Goal: Task Accomplishment & Management: Manage account settings

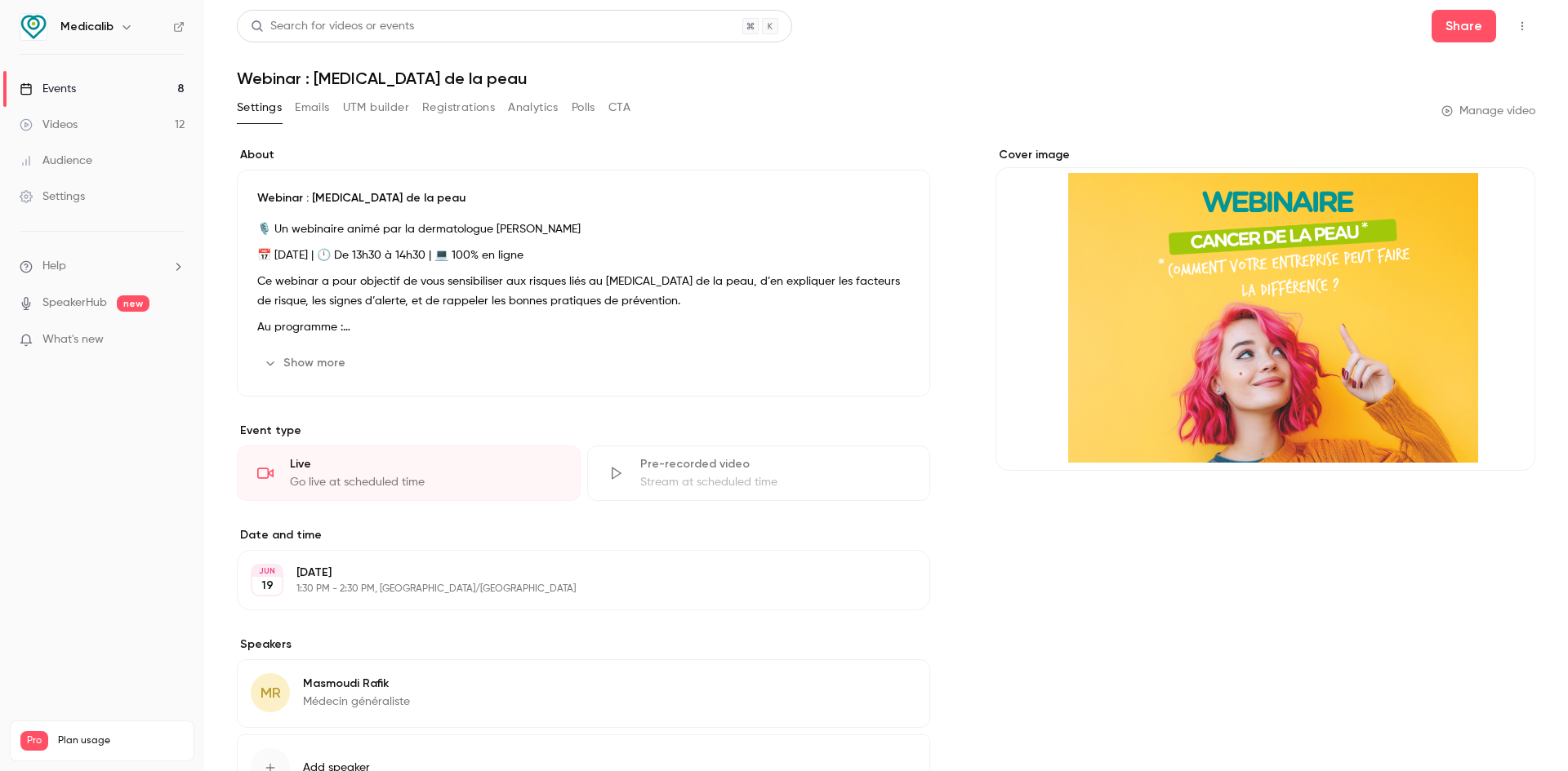
click at [69, 133] on link "Videos 12" at bounding box center [102, 125] width 204 height 36
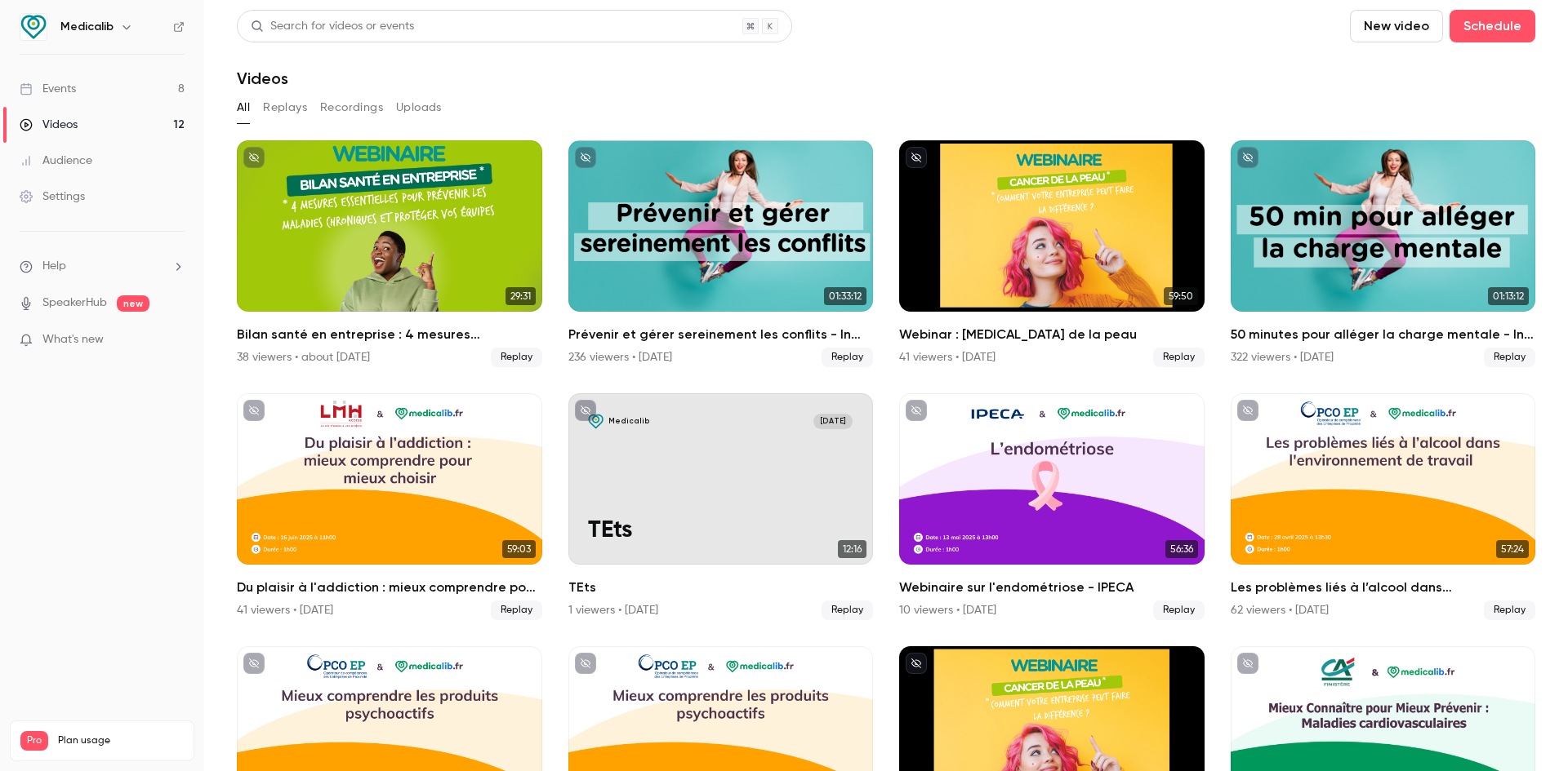
click at [95, 104] on link "Events 8" at bounding box center [102, 89] width 204 height 36
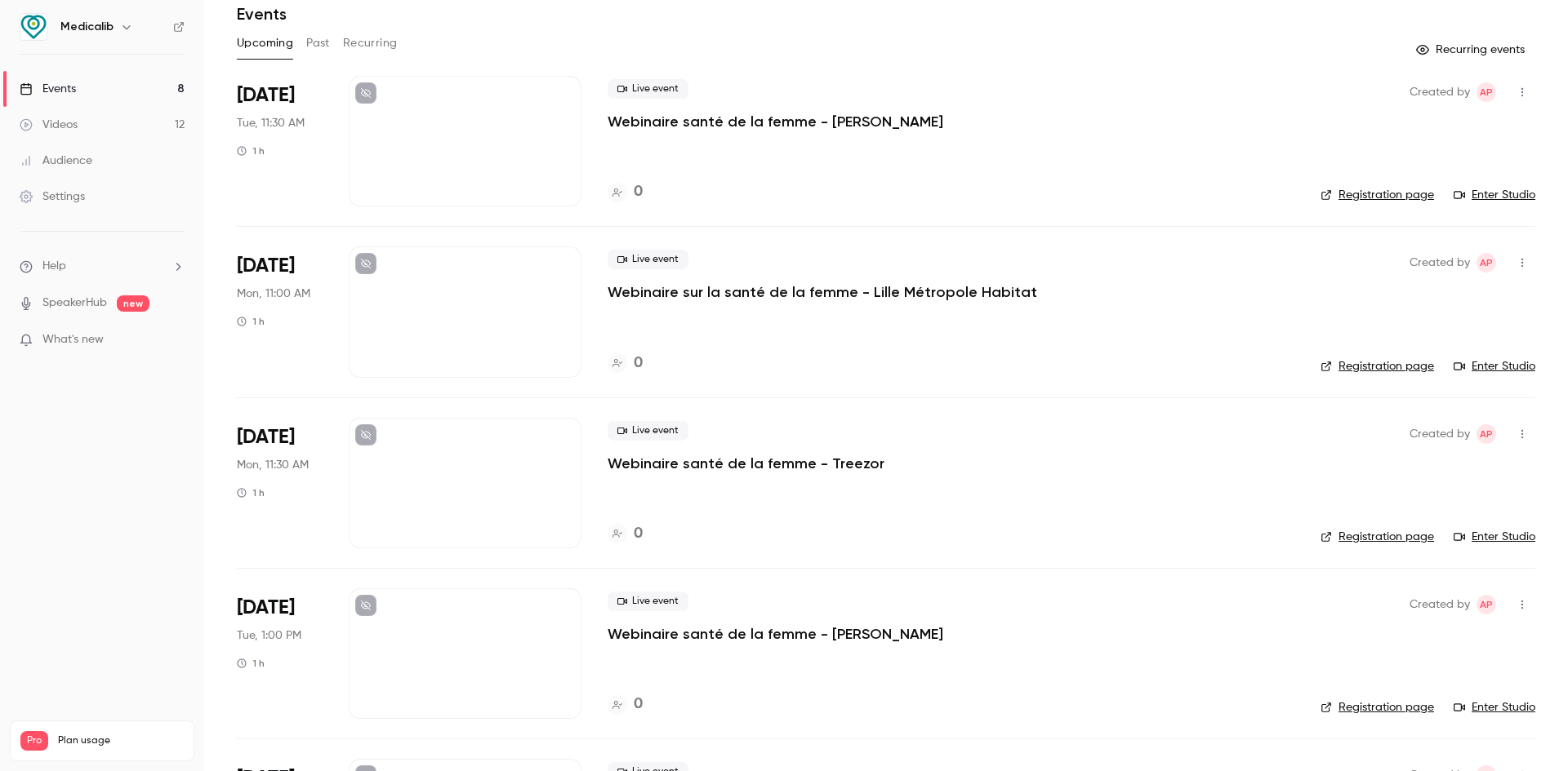
scroll to position [163, 0]
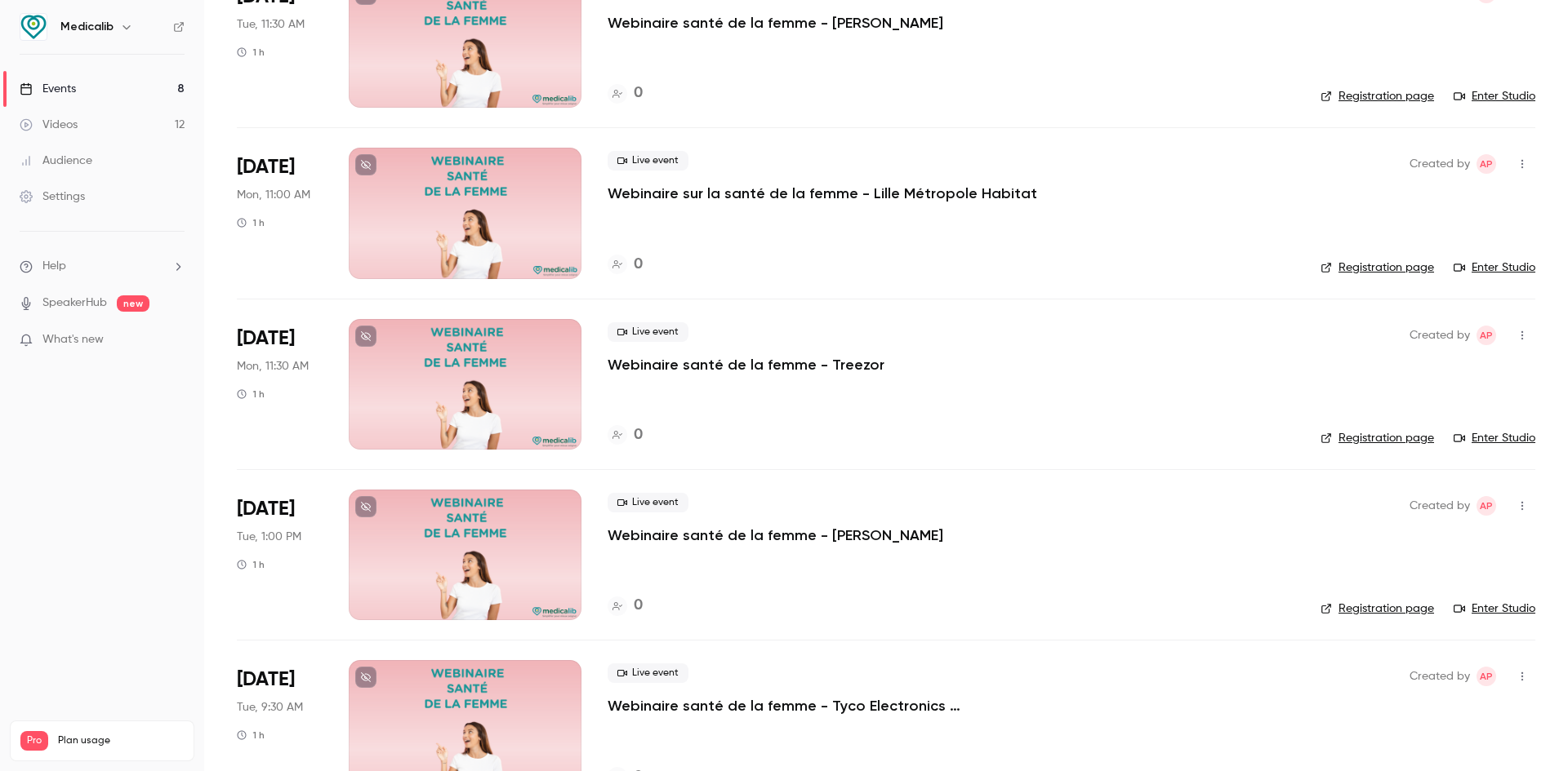
click at [520, 235] on div at bounding box center [465, 213] width 233 height 130
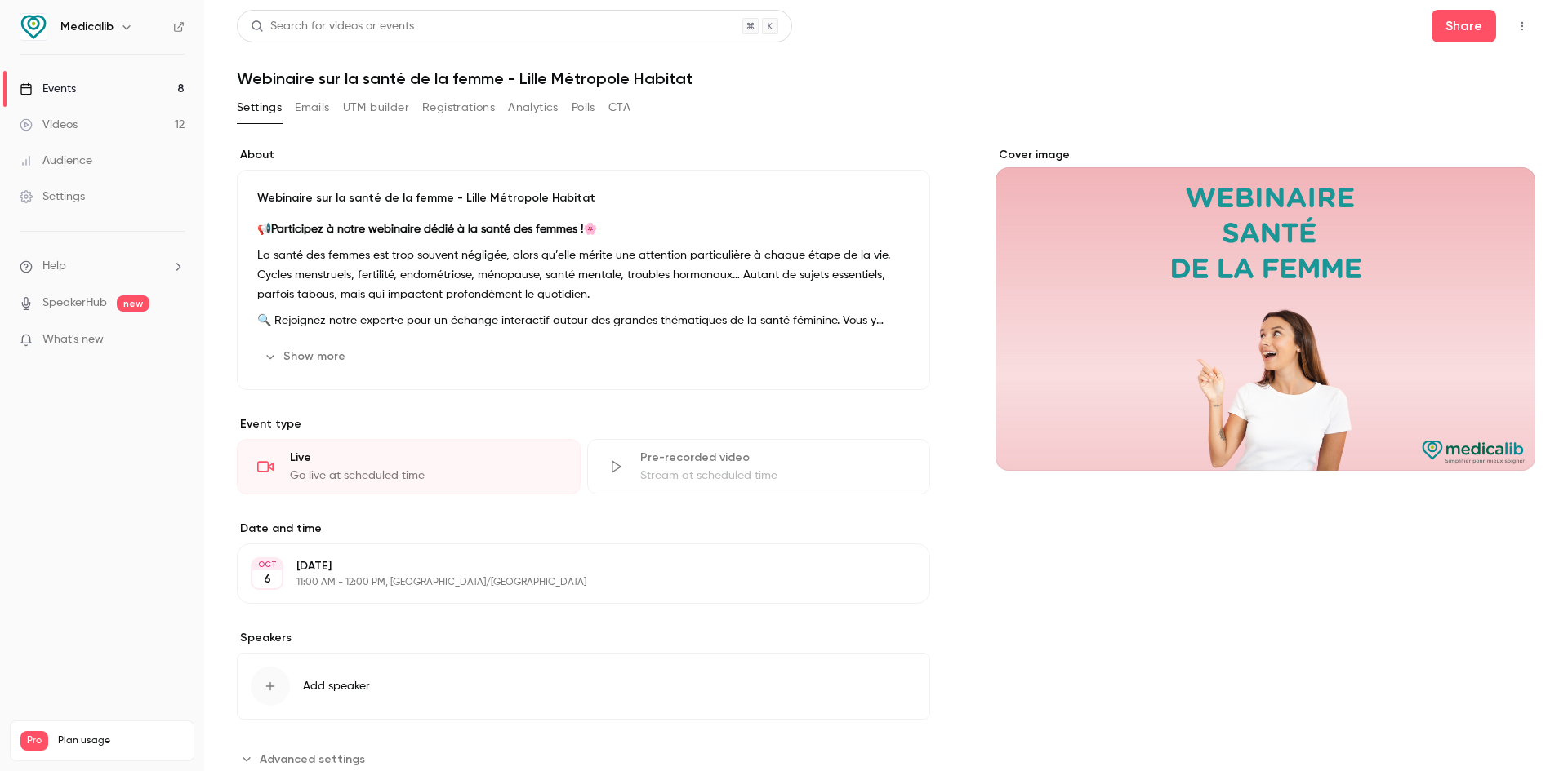
scroll to position [50, 0]
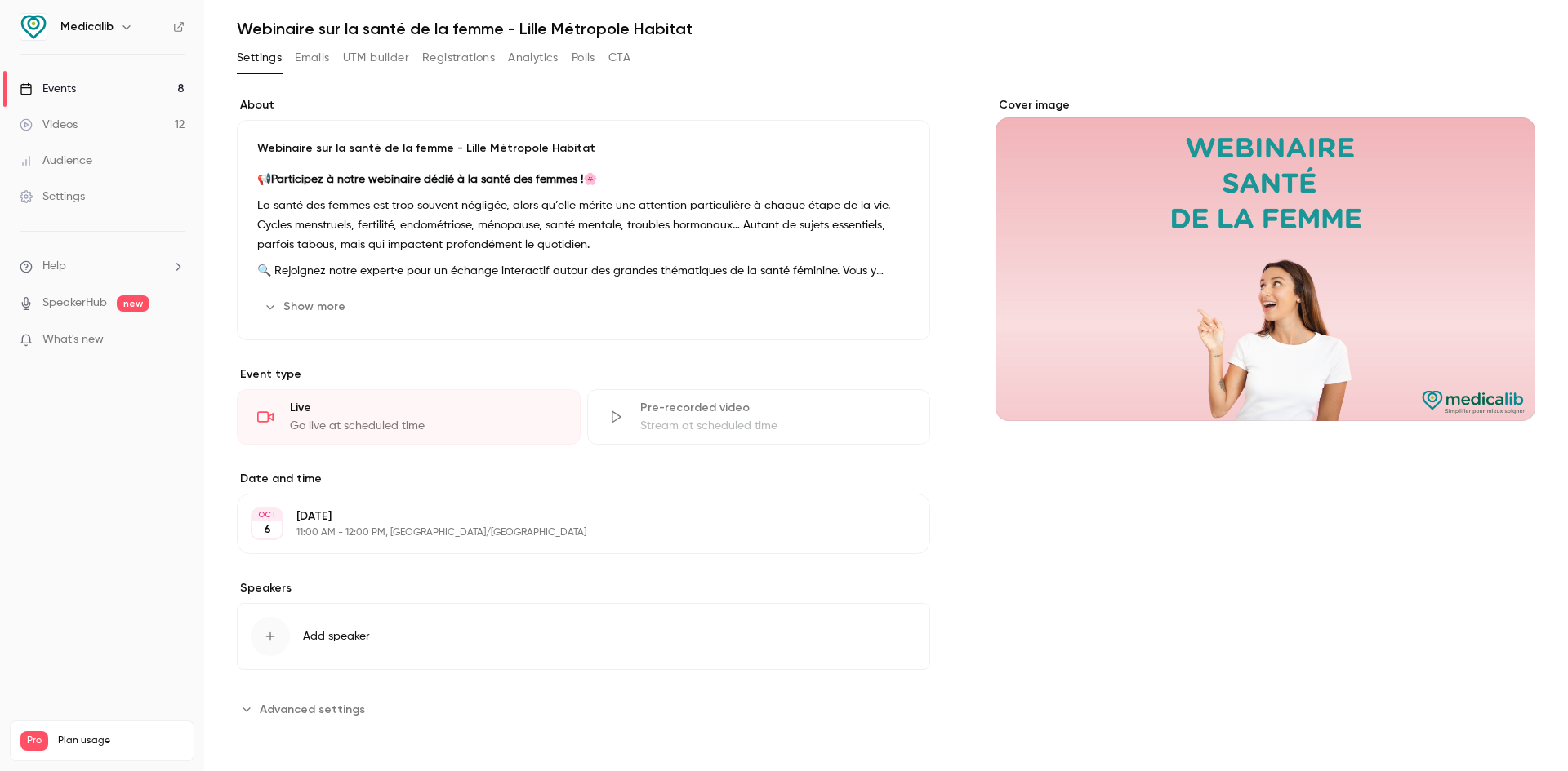
click at [336, 295] on button "Show more" at bounding box center [306, 307] width 98 height 26
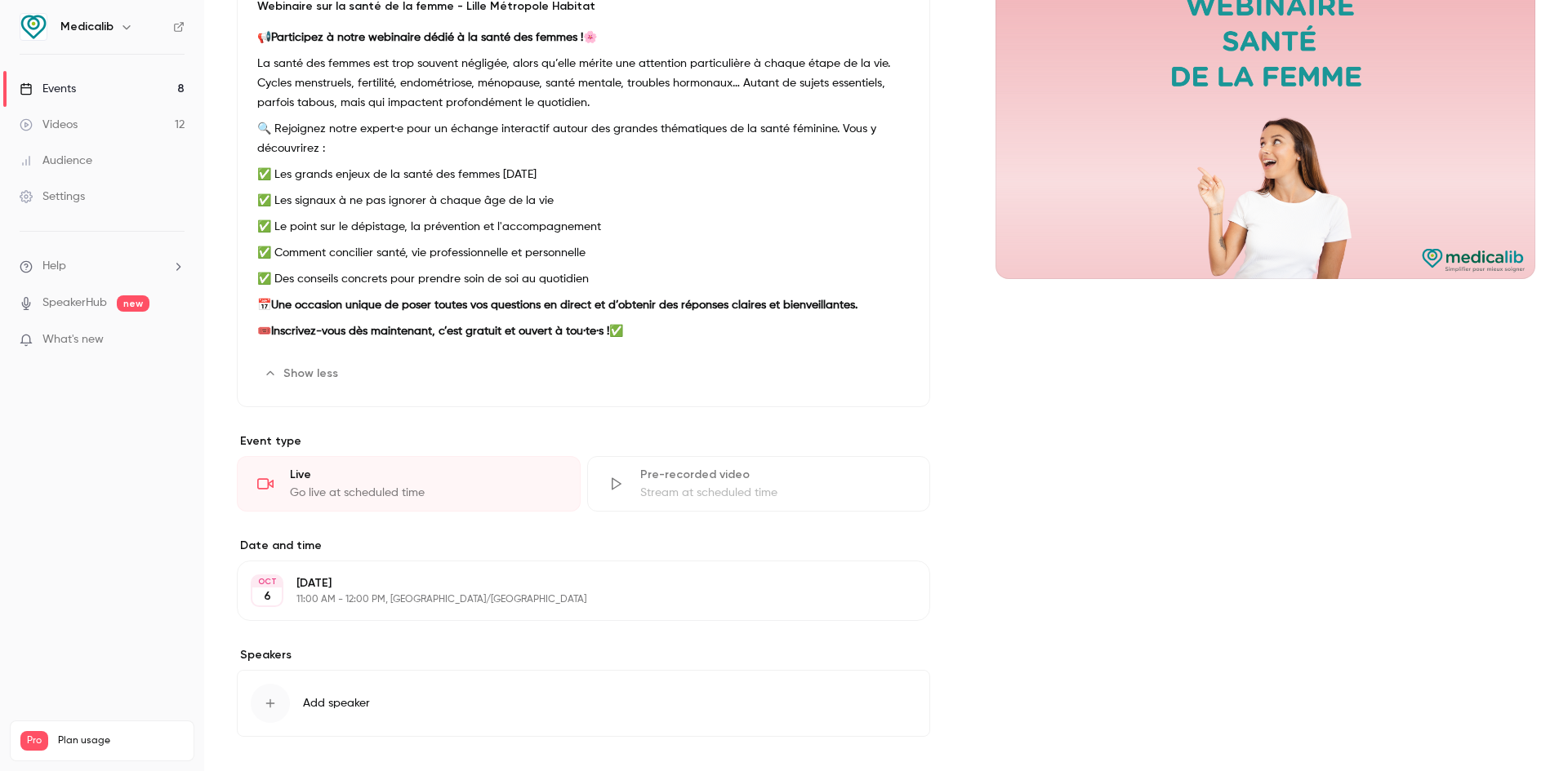
scroll to position [259, 0]
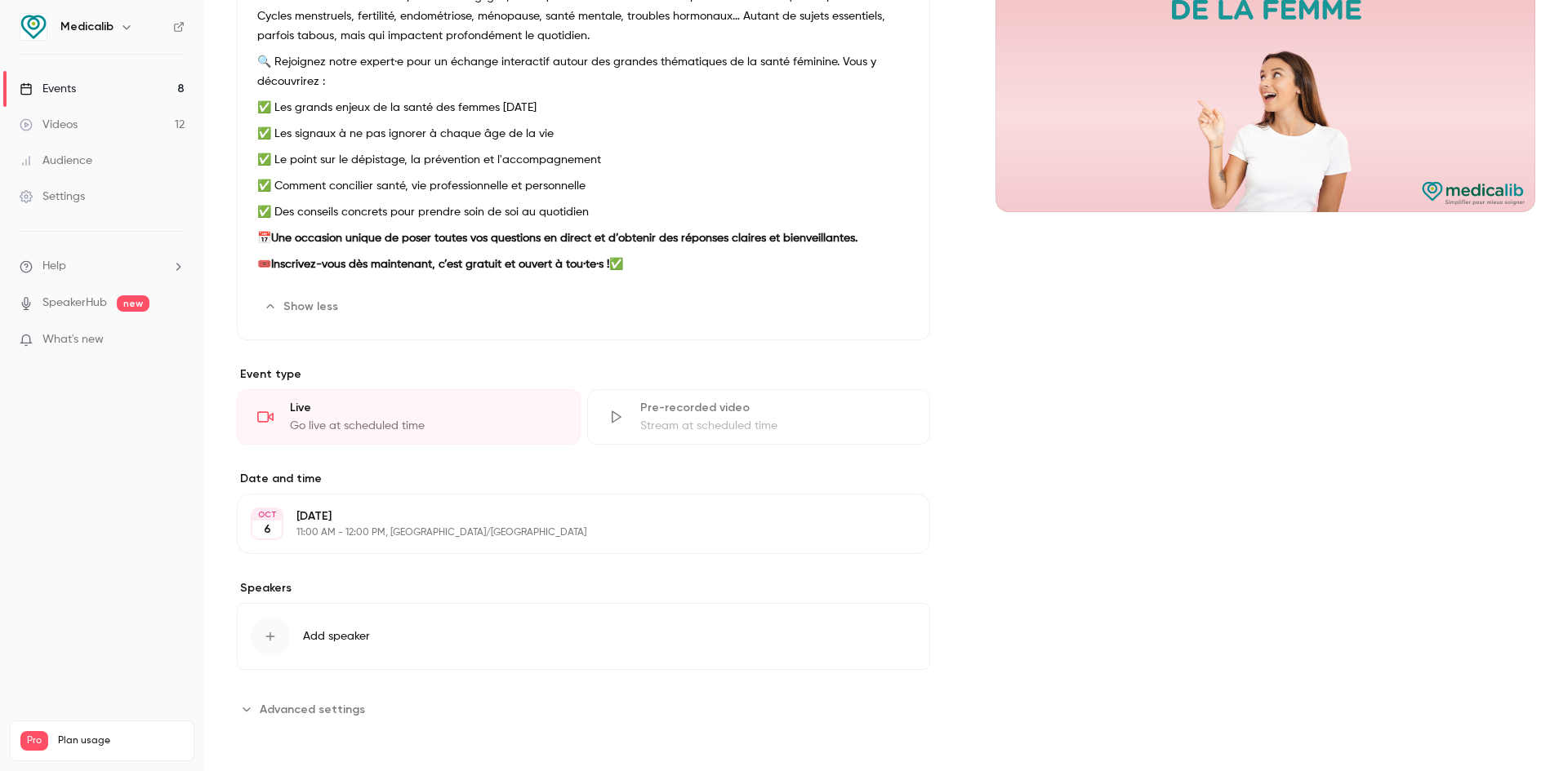
click at [276, 622] on div "button" at bounding box center [269, 636] width 39 height 39
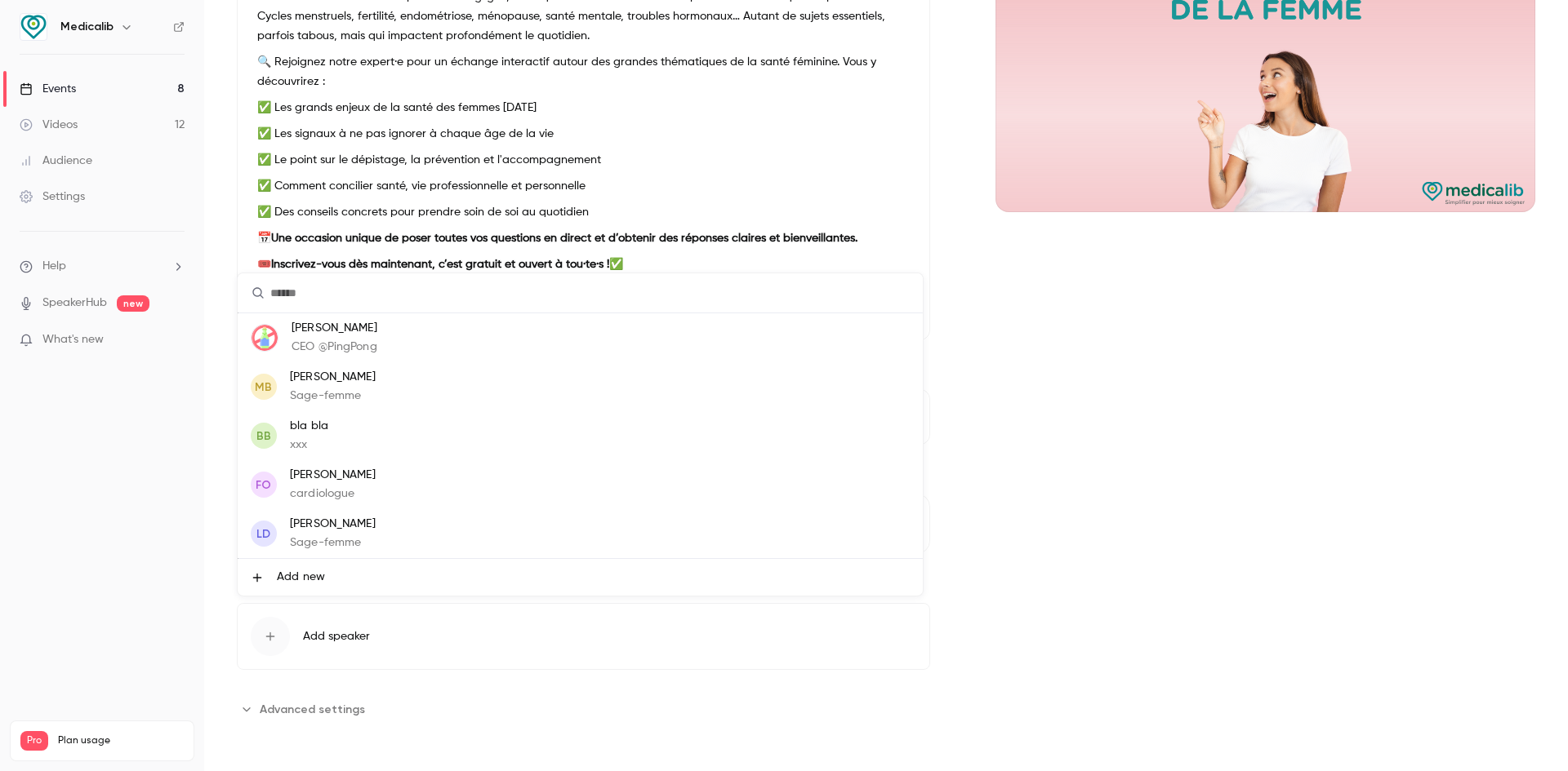
click at [416, 523] on li "LD [PERSON_NAME]-femme" at bounding box center [579, 534] width 685 height 49
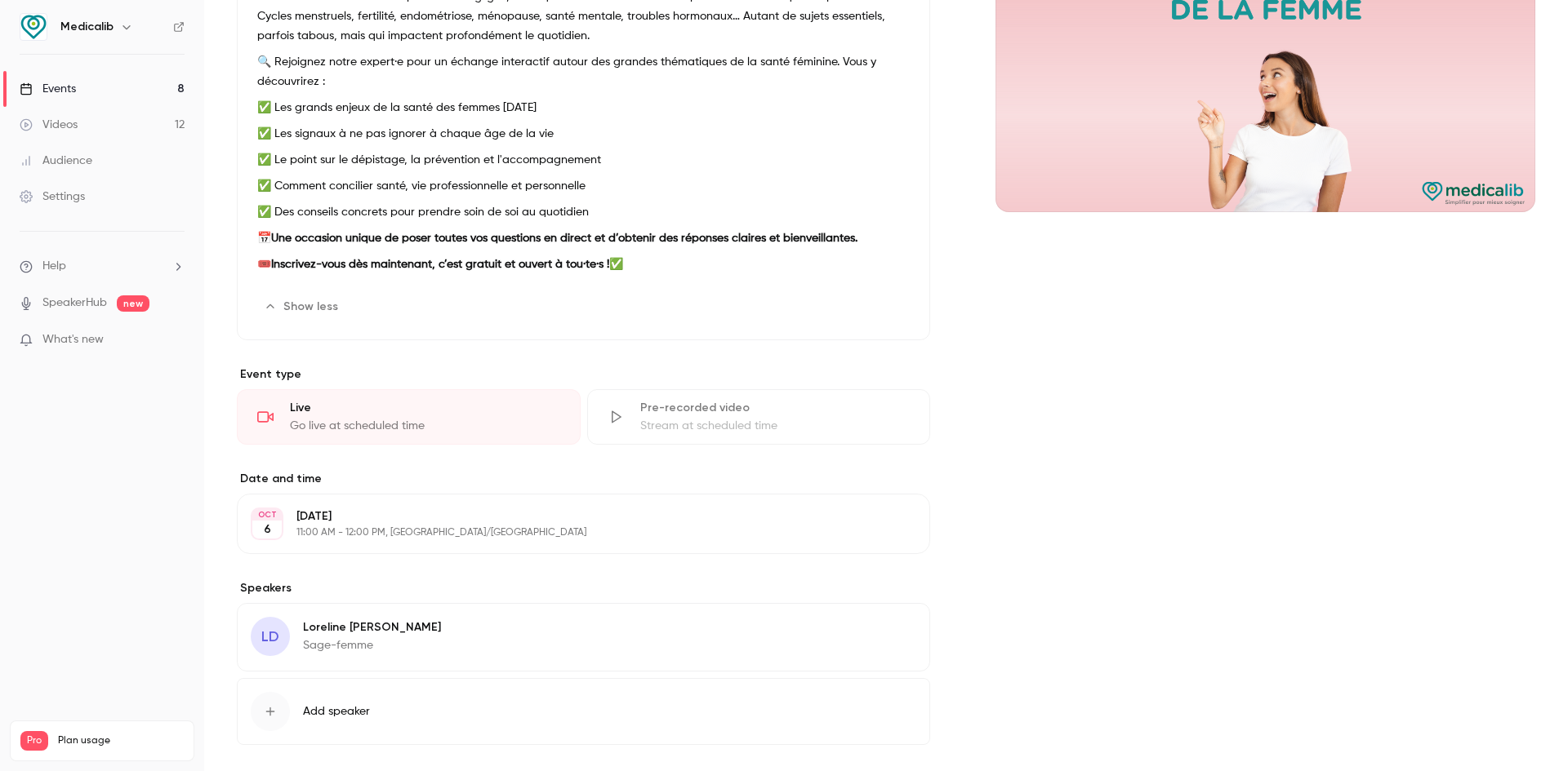
click at [391, 515] on p "[DATE]" at bounding box center [570, 516] width 547 height 16
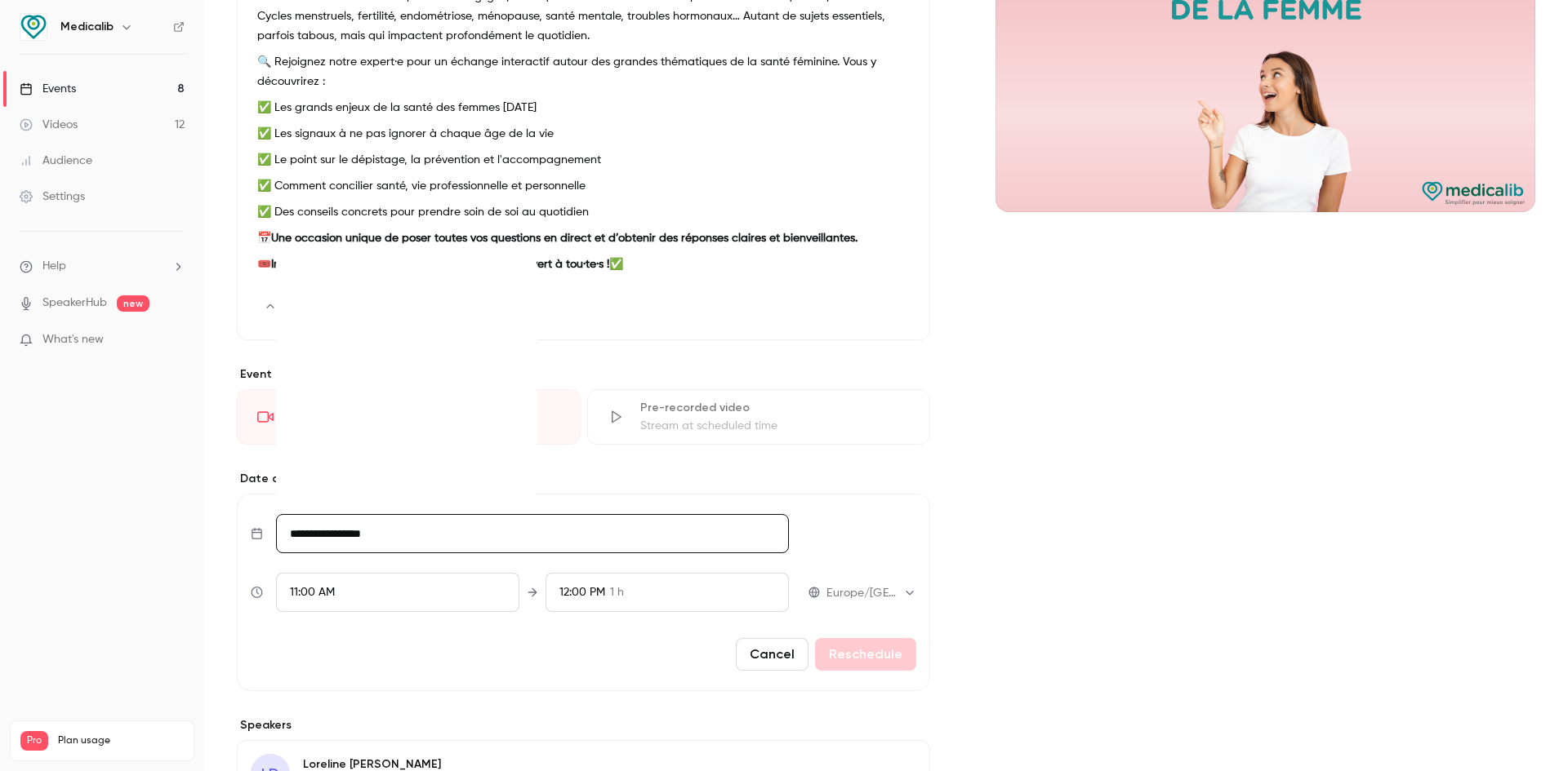
click at [362, 523] on input "**********" at bounding box center [532, 533] width 513 height 39
click at [408, 366] on div "9" at bounding box center [408, 368] width 26 height 25
type input "**********"
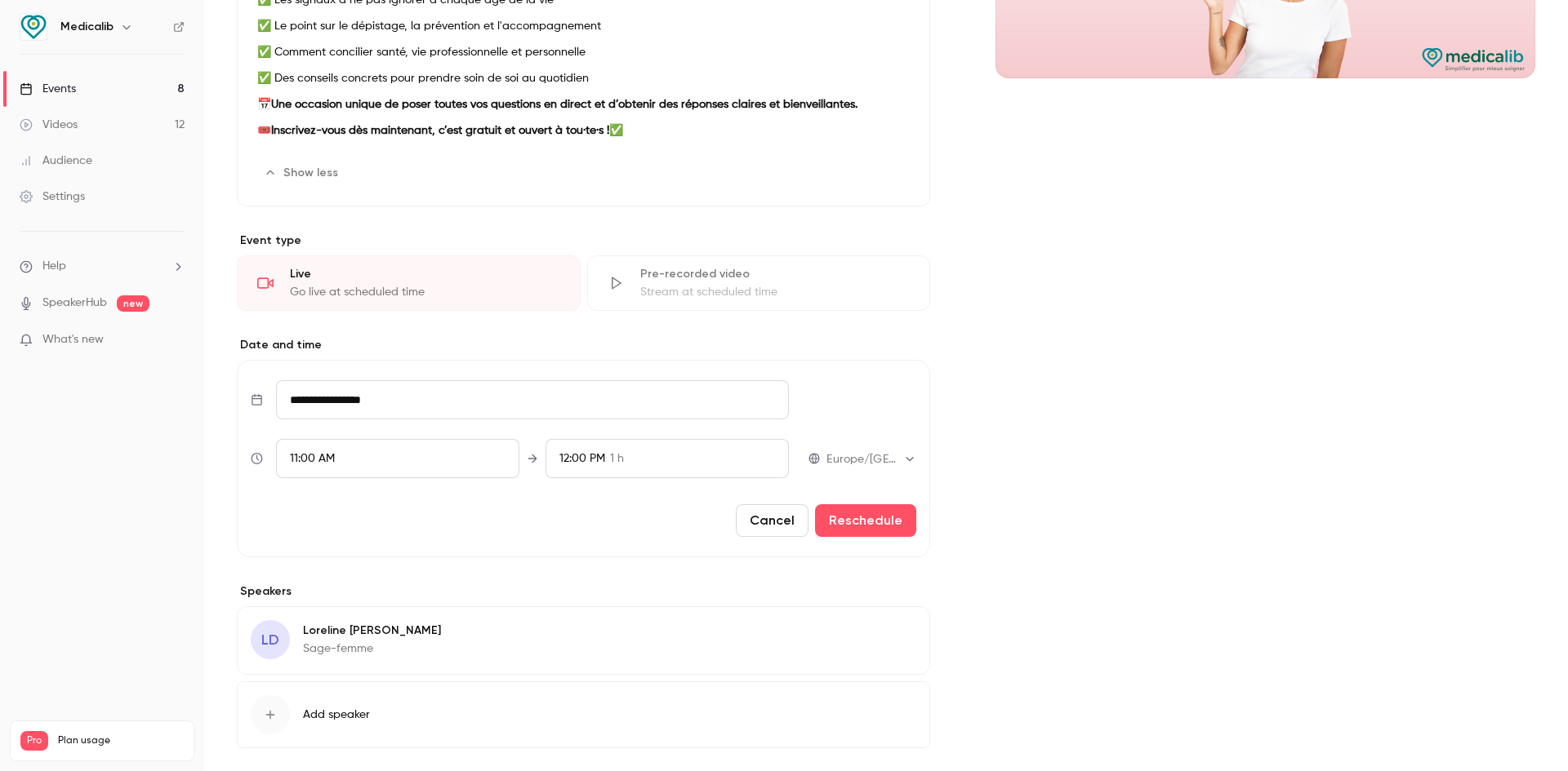
scroll to position [471, 0]
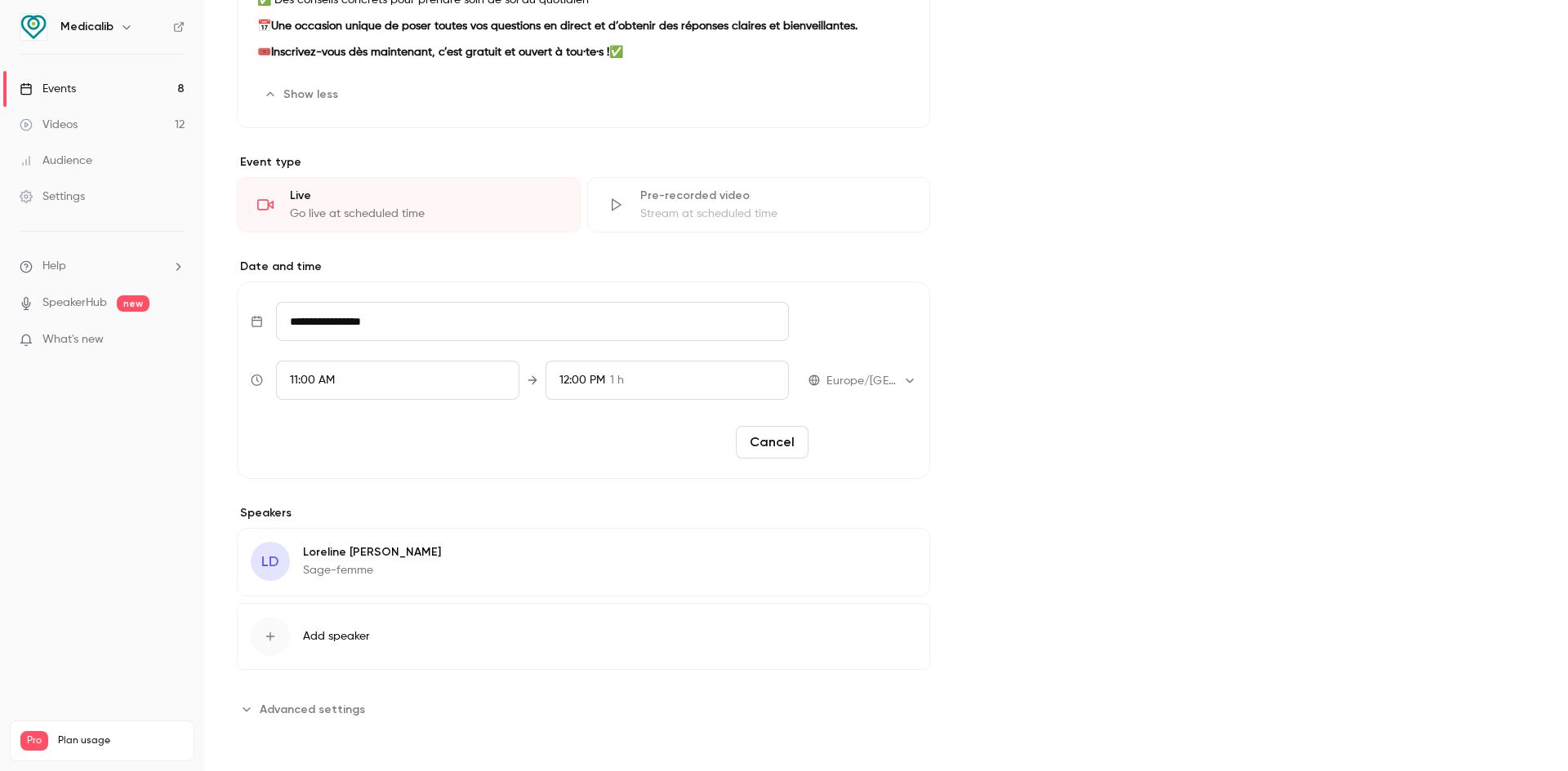
click at [880, 444] on button "Reschedule" at bounding box center [865, 442] width 101 height 33
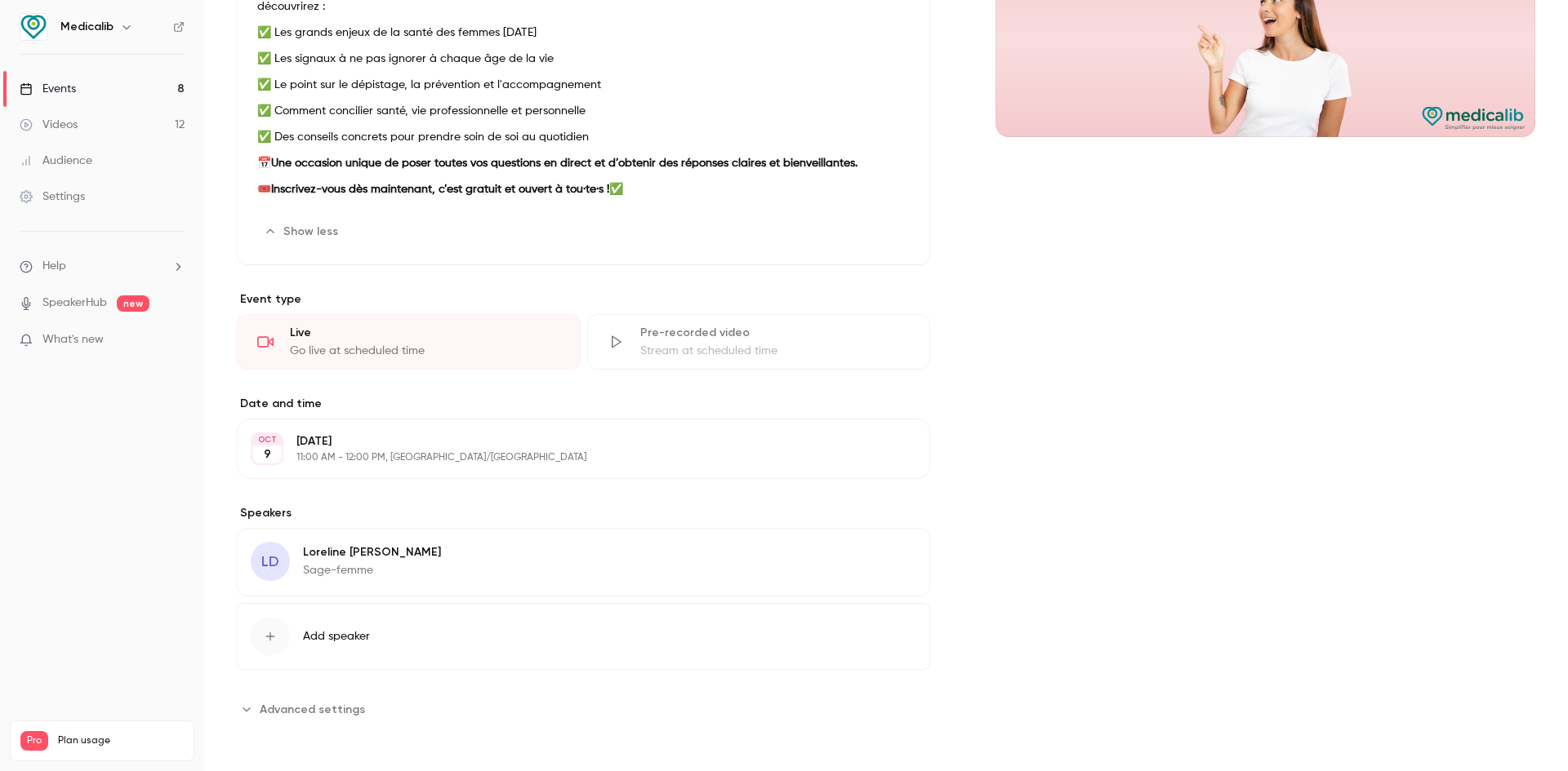
scroll to position [0, 0]
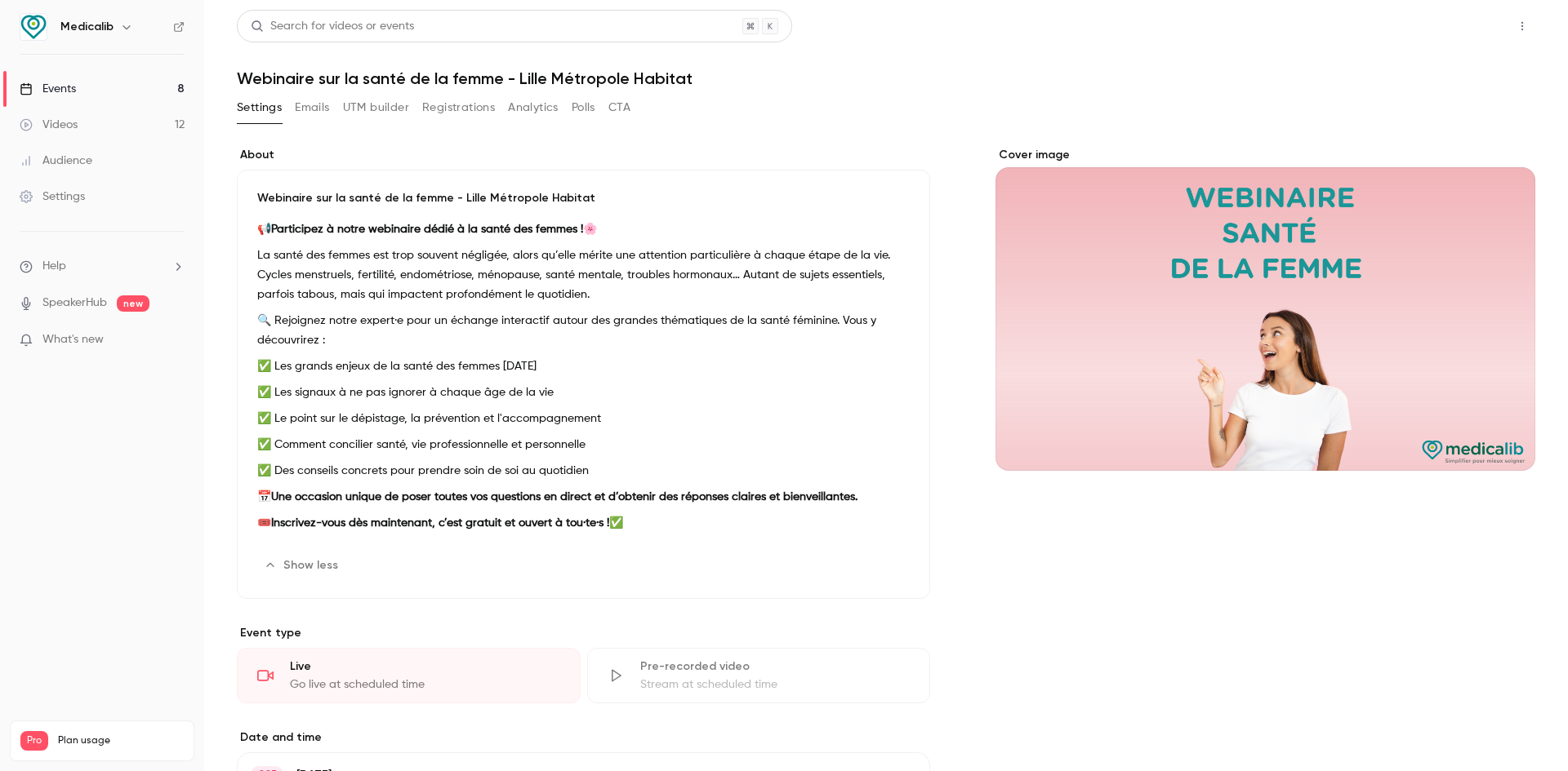
click at [1468, 24] on button "Share" at bounding box center [1464, 26] width 64 height 33
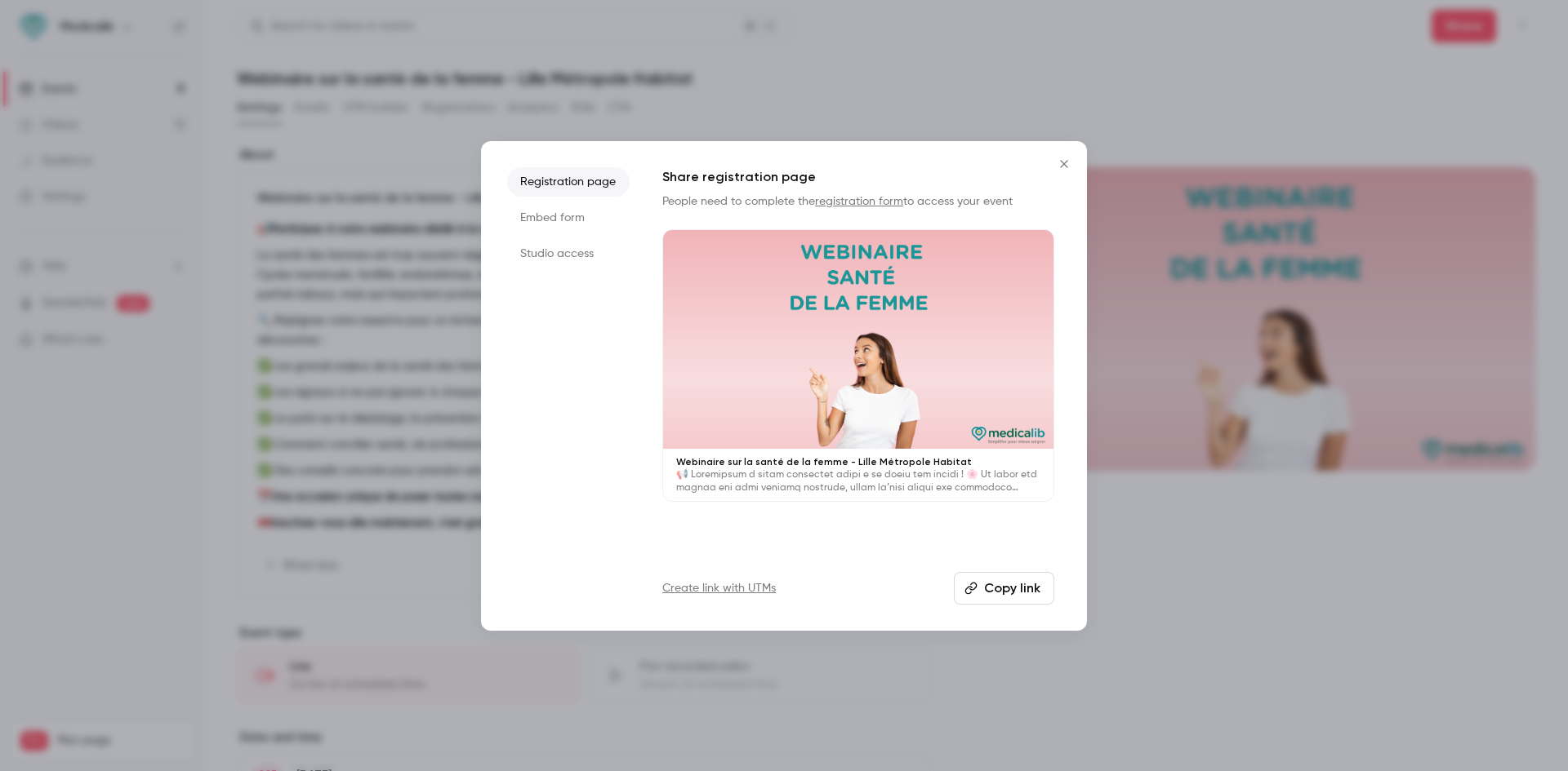
click at [526, 251] on li "Studio access" at bounding box center [569, 253] width 123 height 29
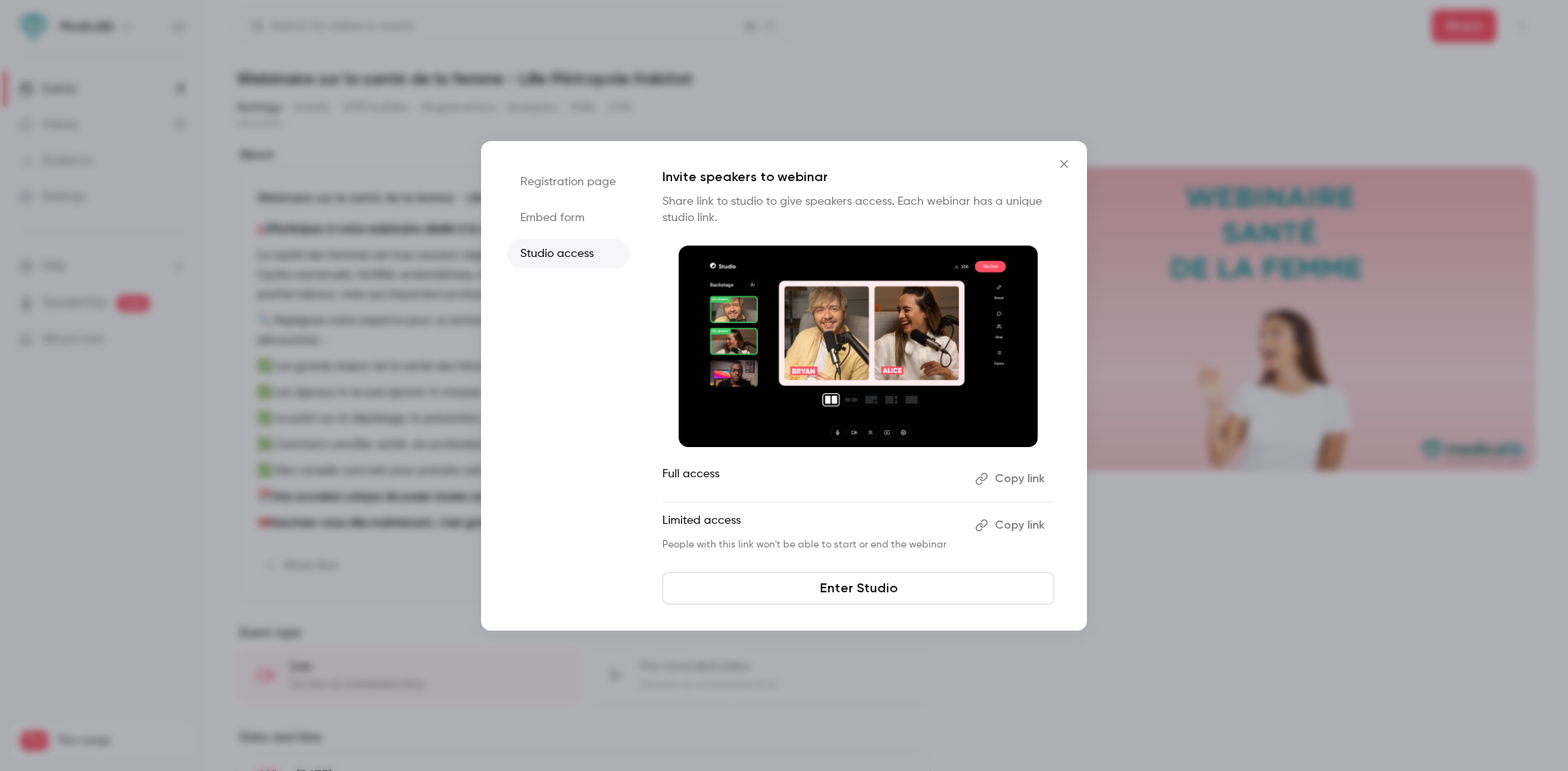
click at [588, 193] on li "Registration page" at bounding box center [569, 181] width 123 height 29
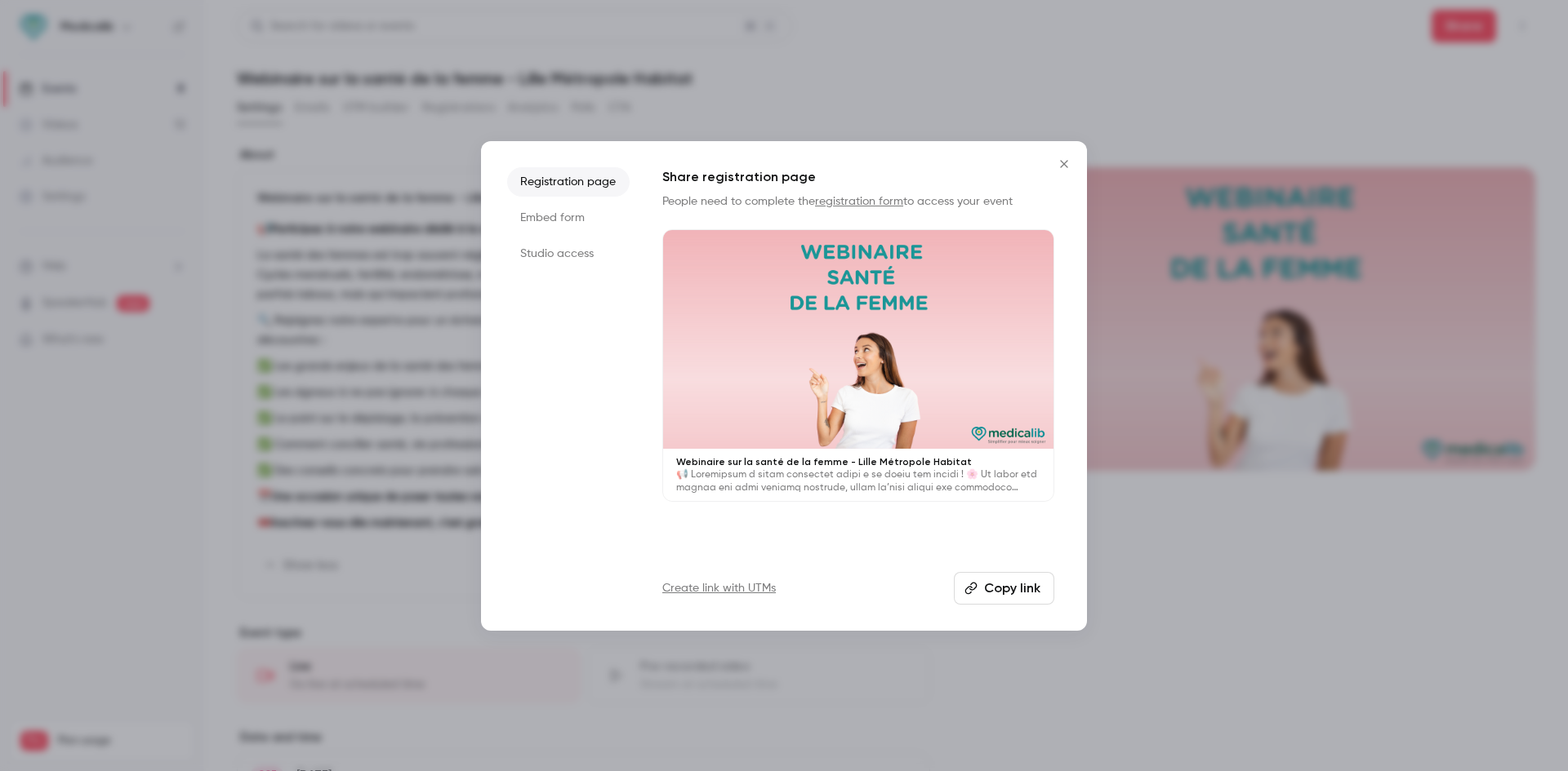
click at [1010, 586] on button "Copy link" at bounding box center [1004, 589] width 100 height 33
click at [987, 581] on button "Copy link" at bounding box center [1004, 589] width 100 height 33
drag, startPoint x: 370, startPoint y: 69, endPoint x: 359, endPoint y: 84, distance: 18.6
click at [370, 69] on div at bounding box center [784, 386] width 1568 height 771
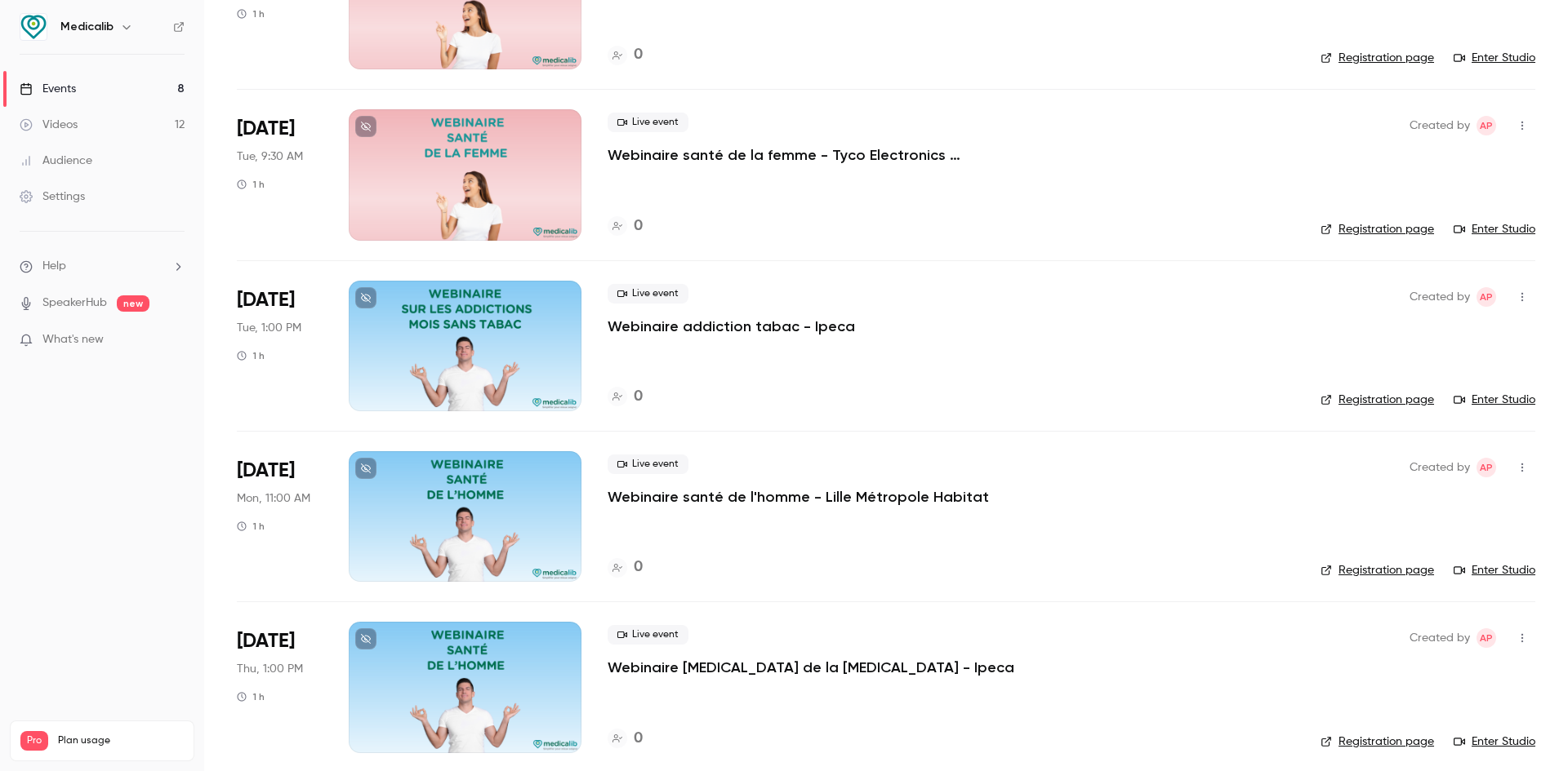
scroll to position [726, 0]
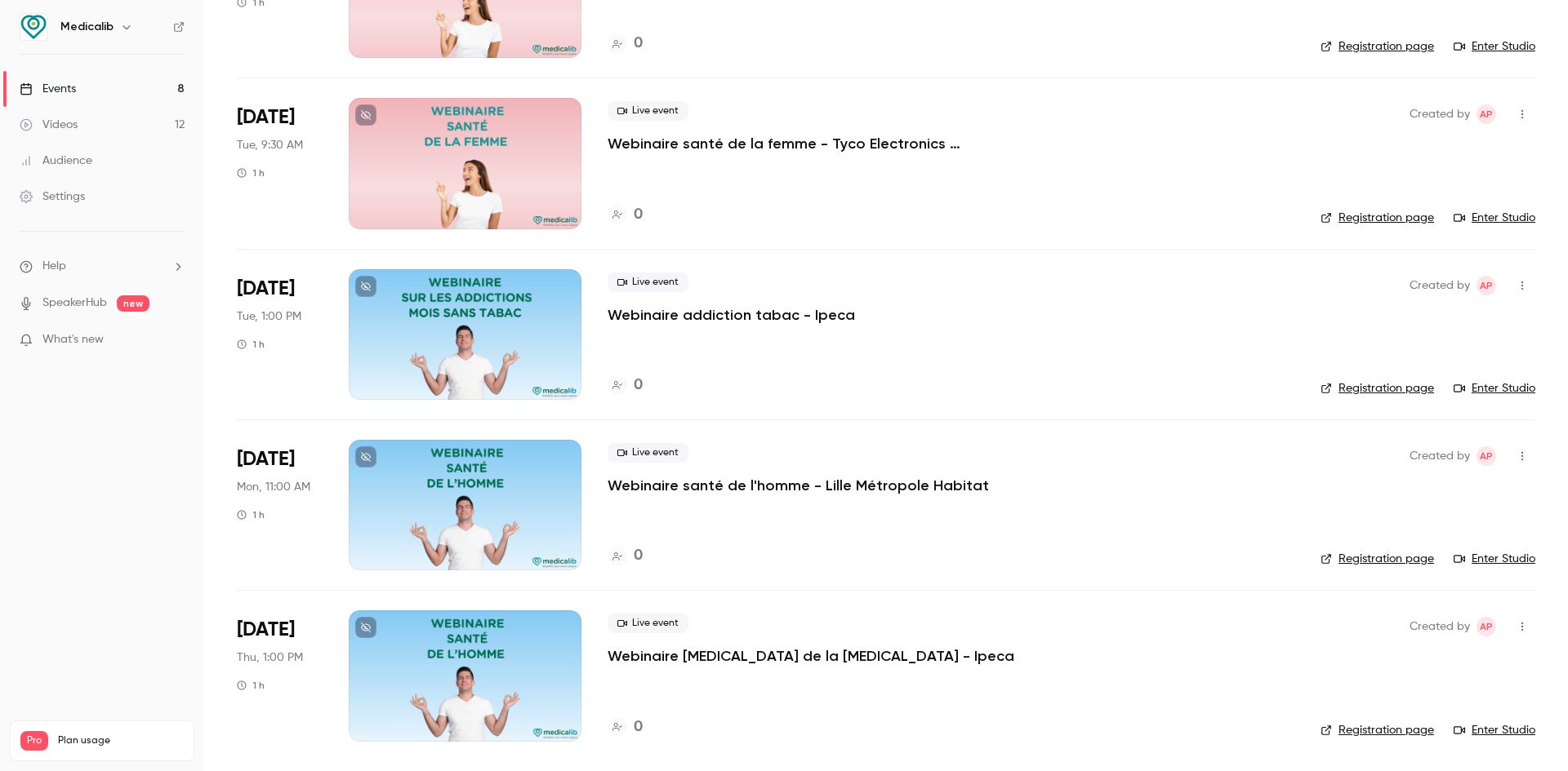
click at [538, 502] on div at bounding box center [465, 505] width 233 height 130
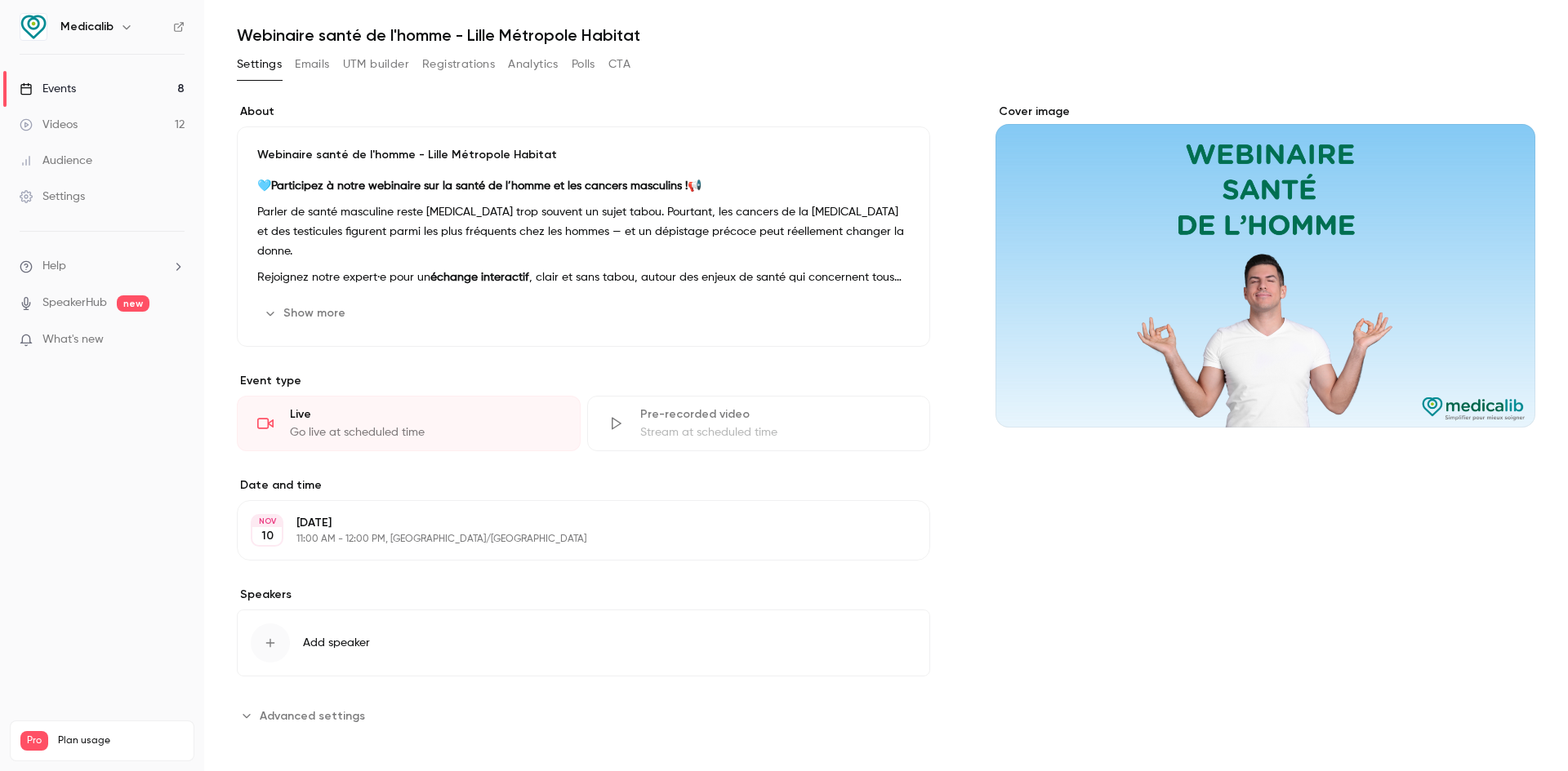
scroll to position [50, 0]
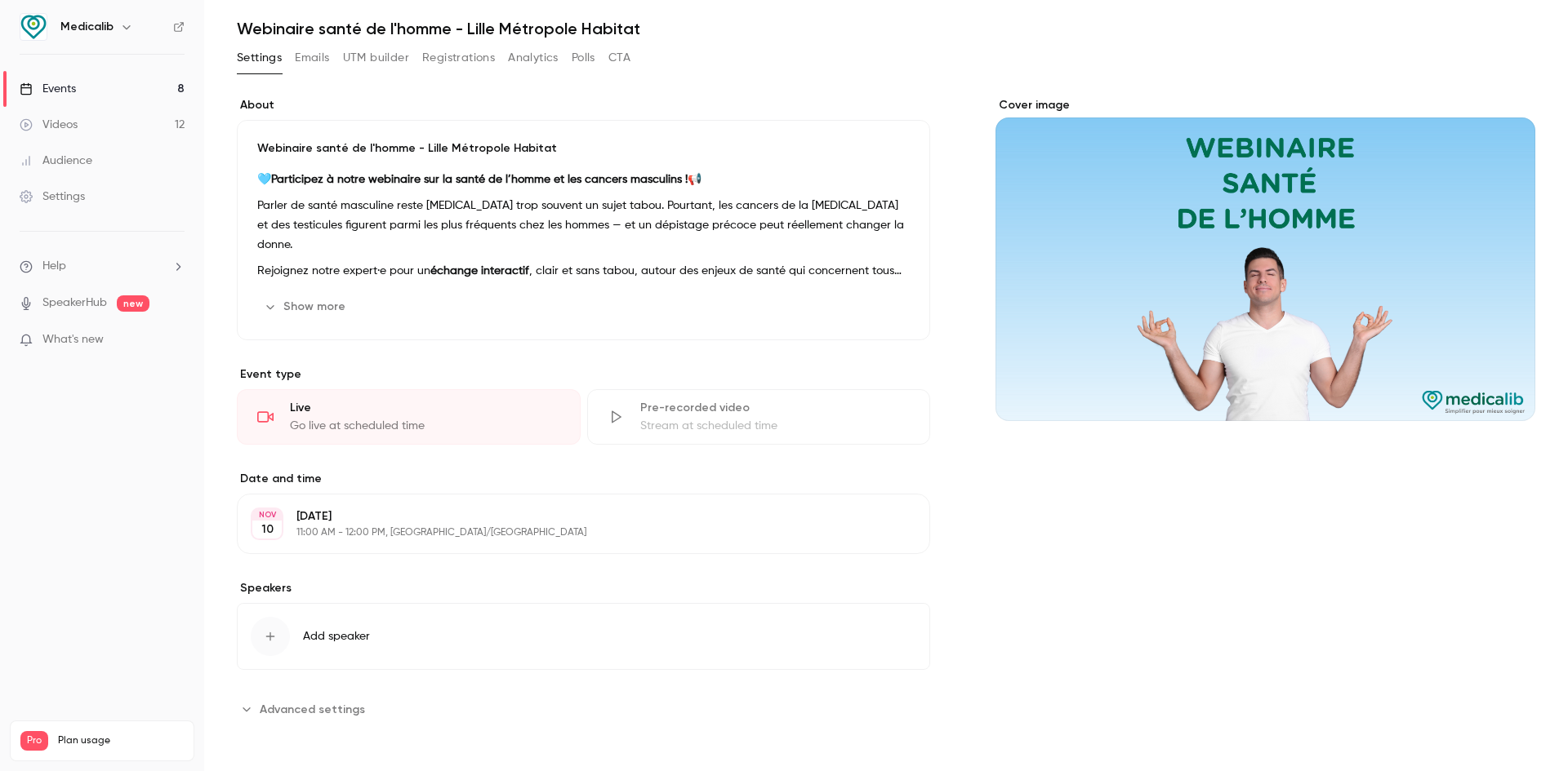
click at [412, 514] on p "[DATE]" at bounding box center [570, 516] width 547 height 16
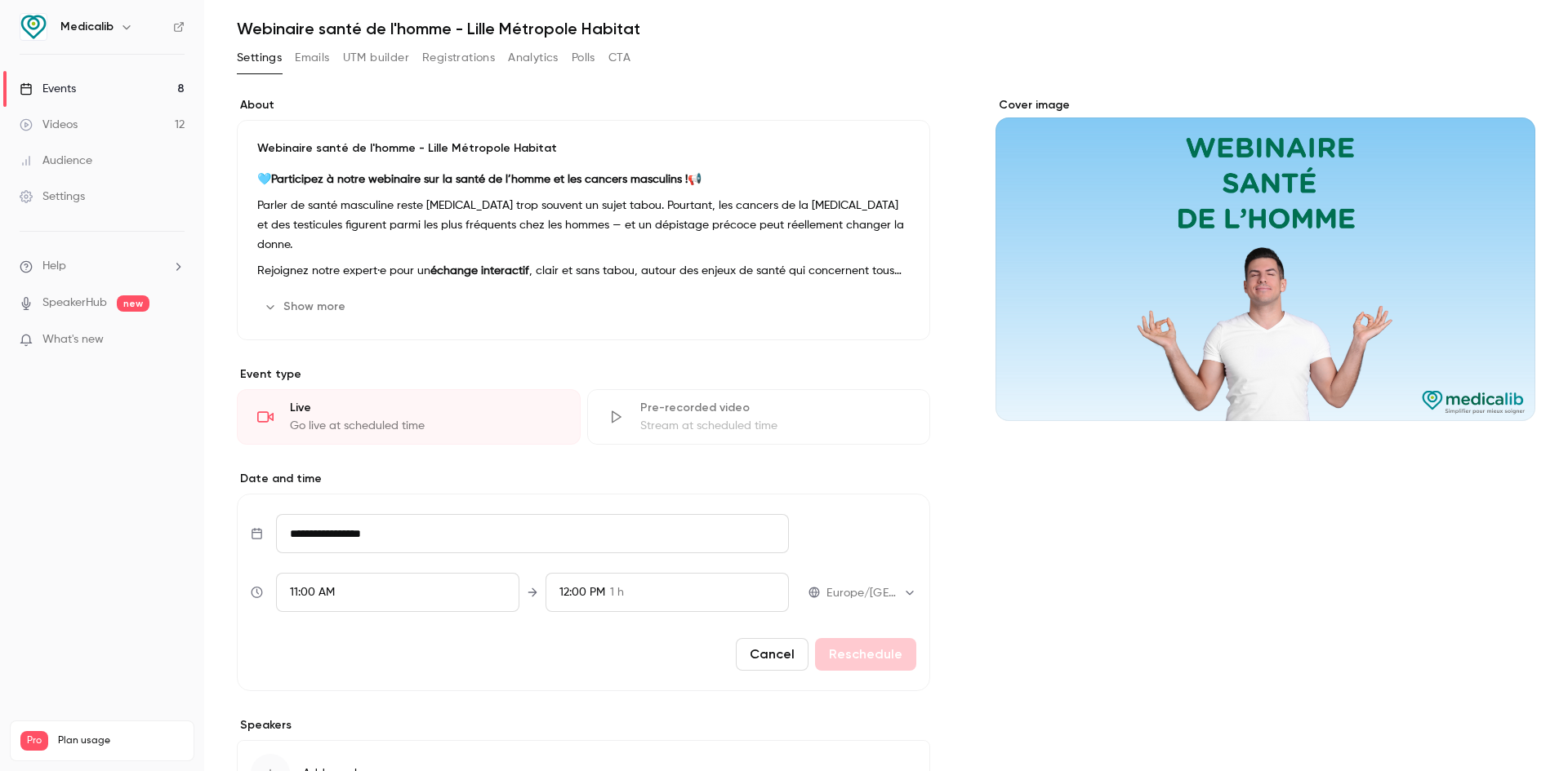
click at [330, 548] on input "**********" at bounding box center [532, 533] width 513 height 39
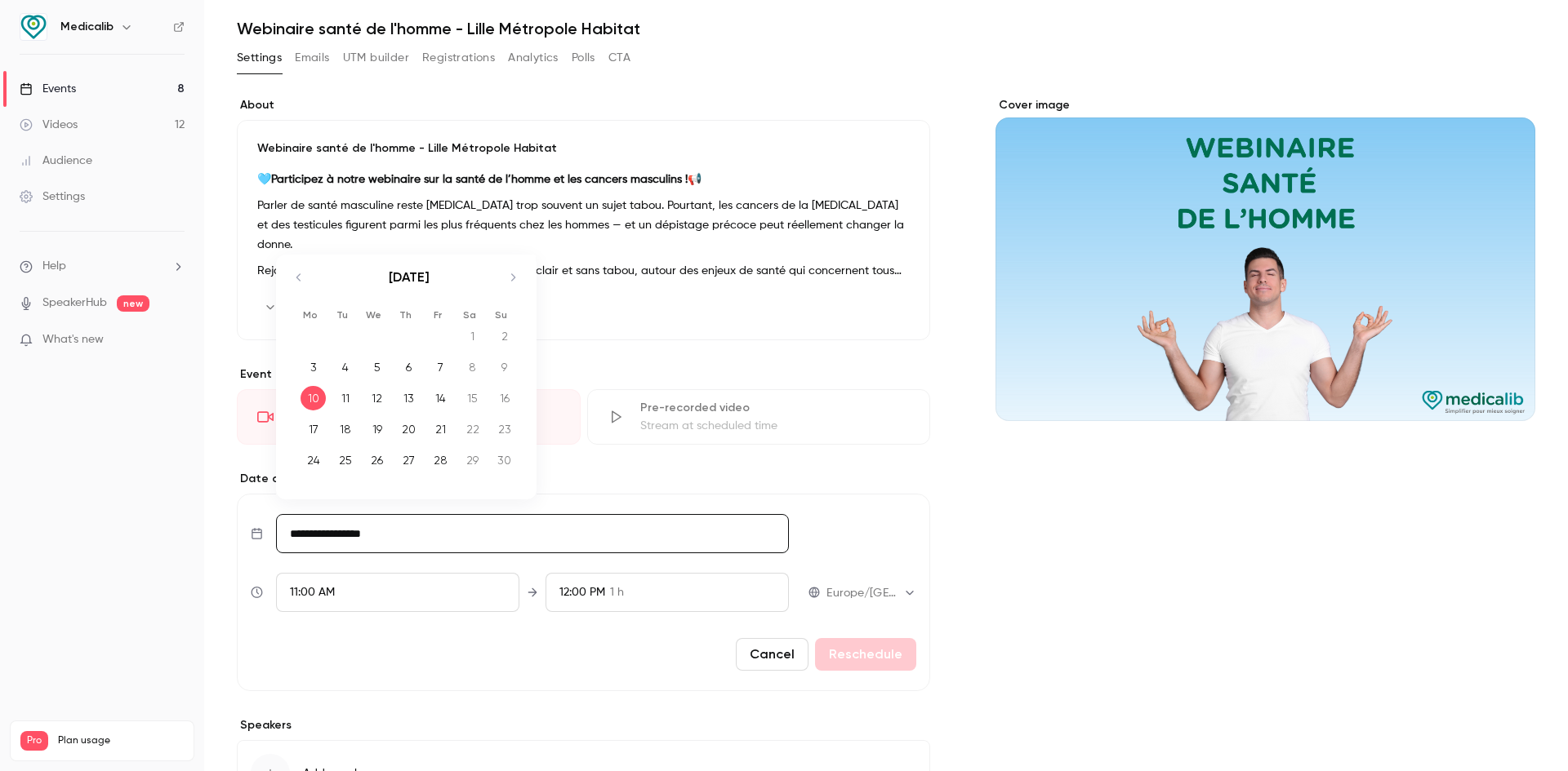
click at [411, 400] on div "13" at bounding box center [408, 399] width 26 height 25
type input "**********"
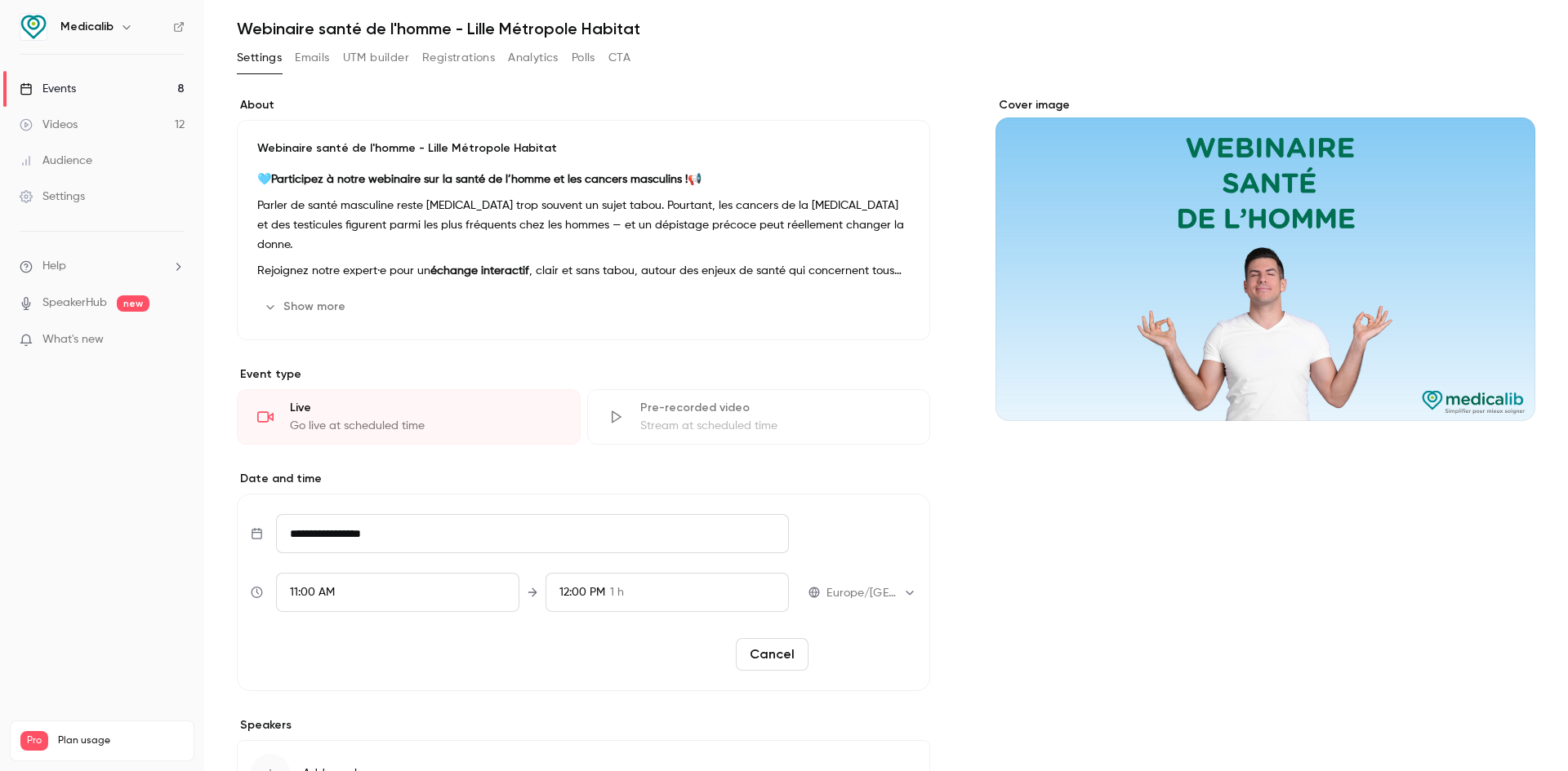
click at [869, 657] on button "Reschedule" at bounding box center [865, 655] width 101 height 33
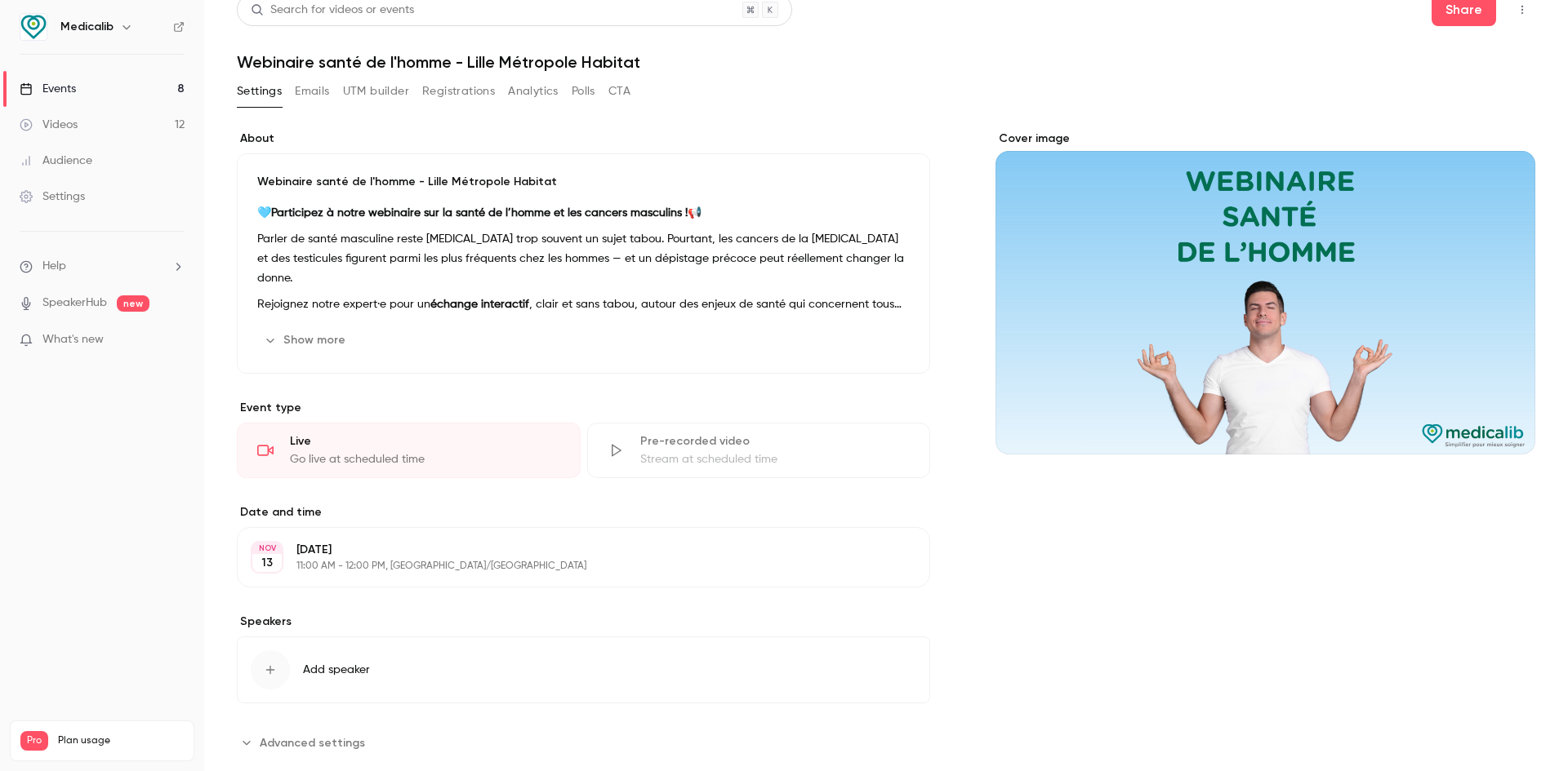
scroll to position [0, 0]
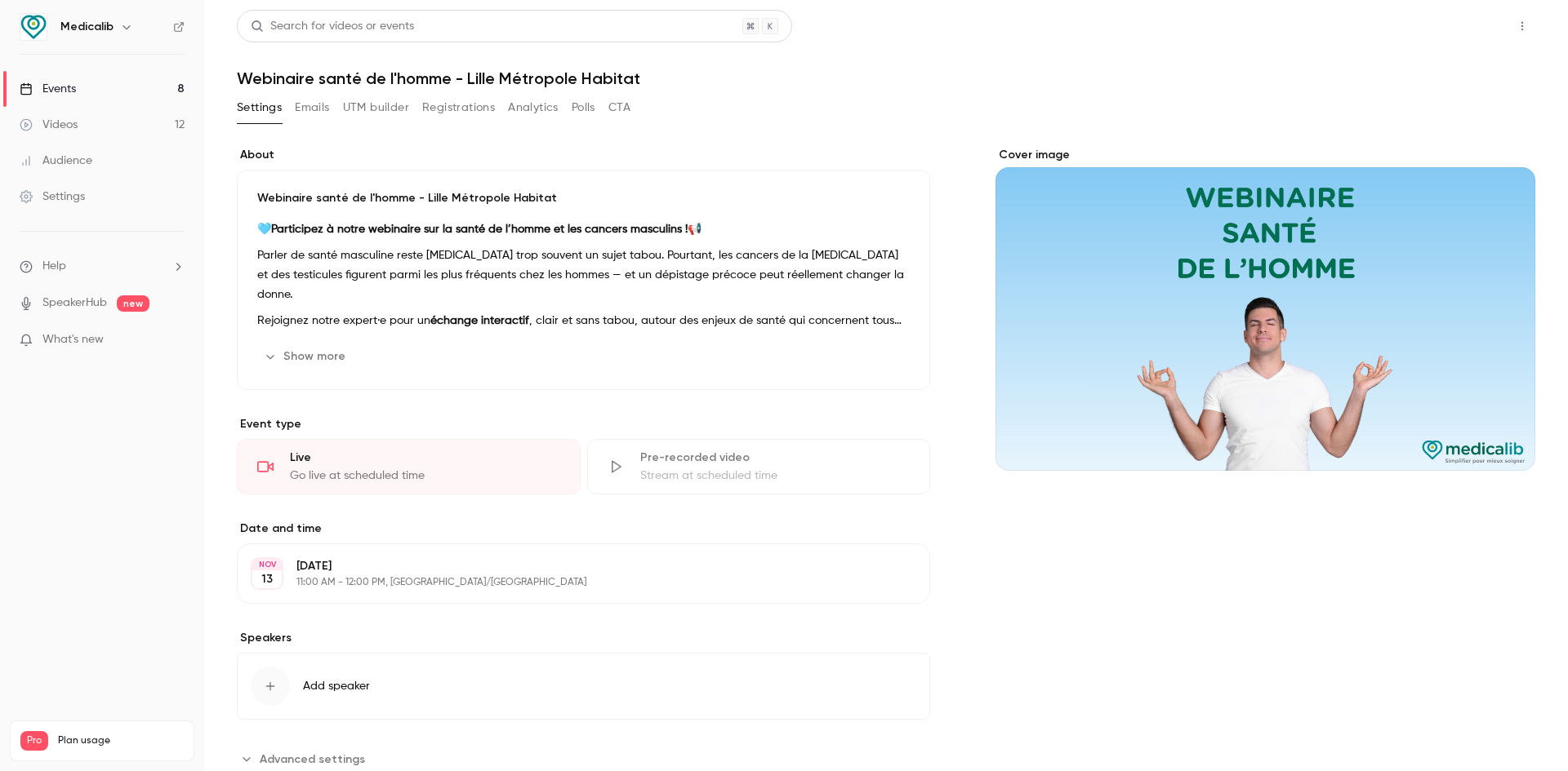
click at [1450, 32] on button "Share" at bounding box center [1464, 26] width 64 height 33
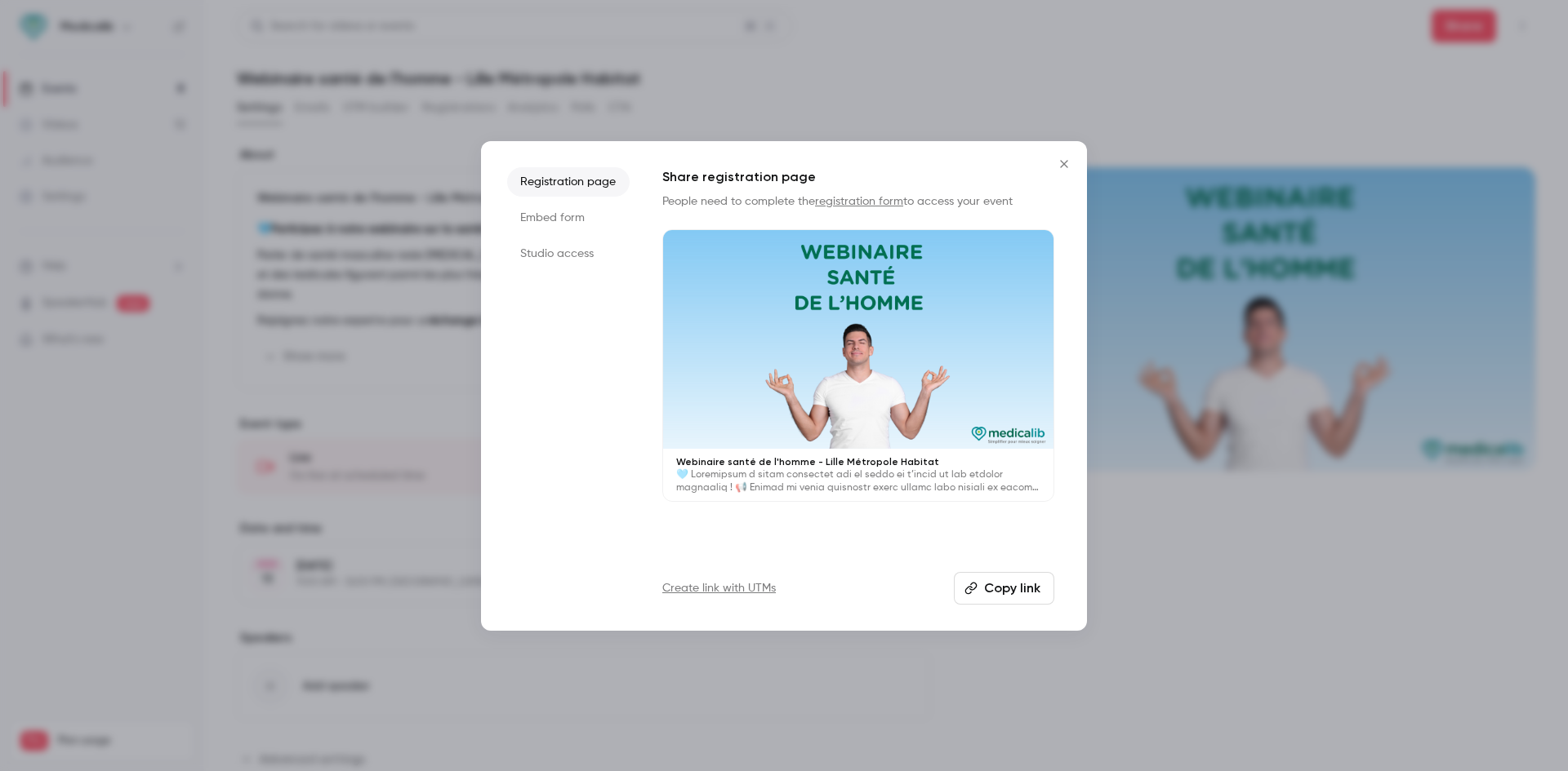
click at [1005, 582] on button "Copy link" at bounding box center [1004, 589] width 100 height 33
